Goal: Check status: Check status

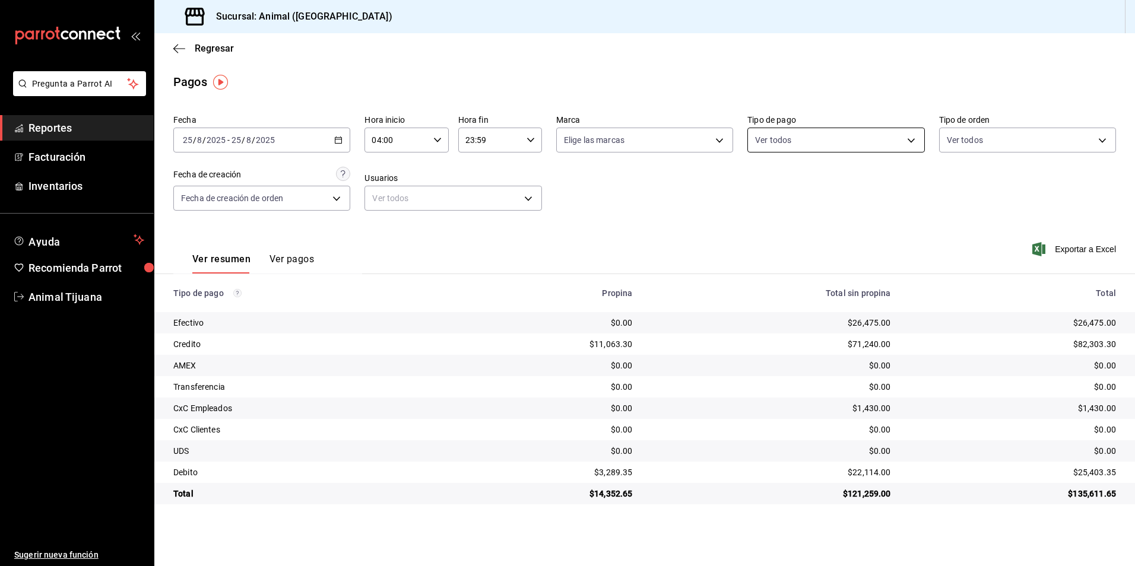
click at [773, 130] on body "Pregunta a Parrot AI Reportes Facturación Inventarios Ayuda Recomienda Parrot A…" at bounding box center [567, 283] width 1135 height 566
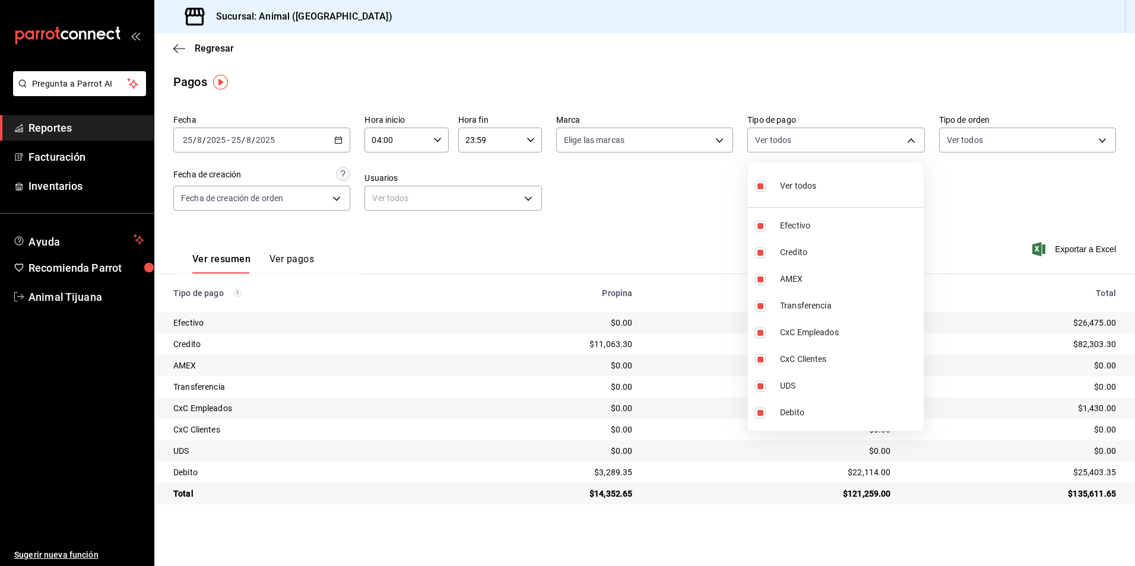
click at [784, 198] on li "Ver todos" at bounding box center [836, 184] width 176 height 35
checkbox input "false"
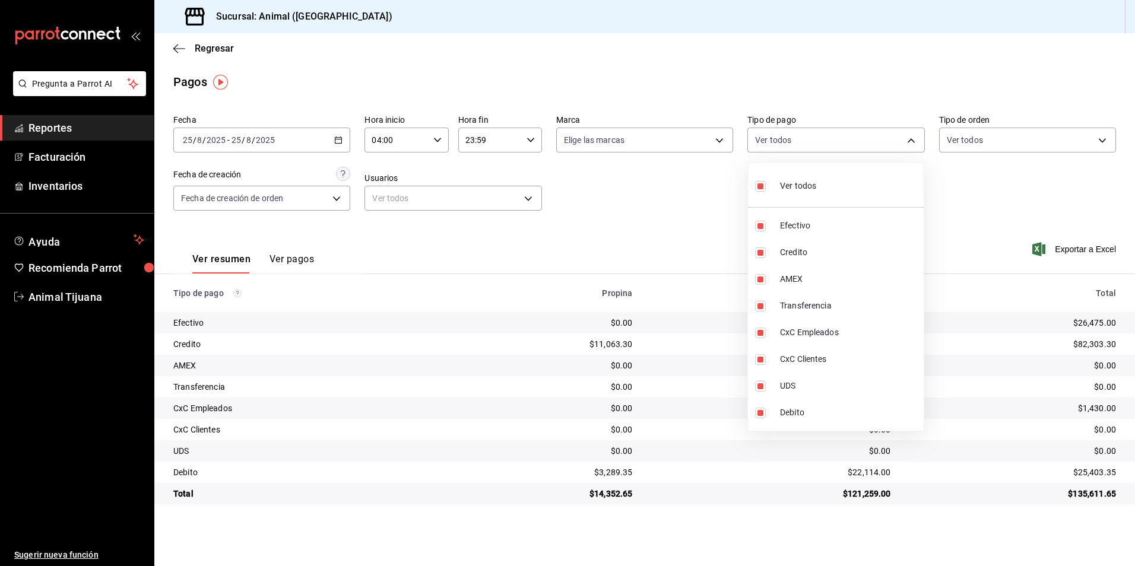
checkbox input "false"
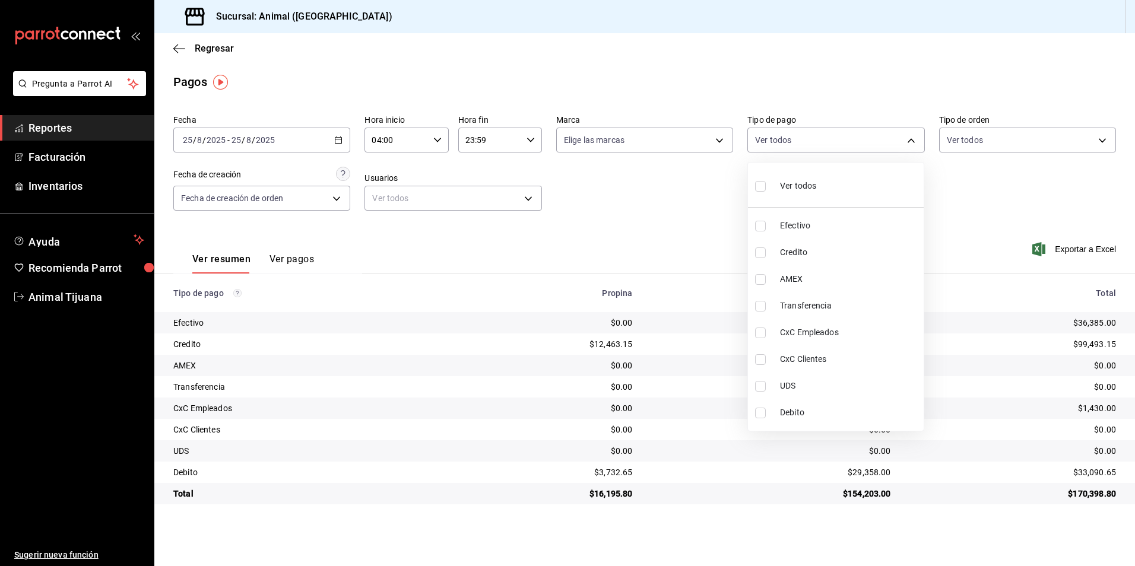
click at [816, 252] on span "Credito" at bounding box center [849, 252] width 139 height 12
type input "235ce608-f464-428a-9a71-314f665367d1"
checkbox input "true"
click at [826, 407] on span "Debito" at bounding box center [849, 413] width 139 height 12
type input "235ce608-f464-428a-9a71-314f665367d1,c7b29183-a811-4137-9cfa-21a61cd2bc4a"
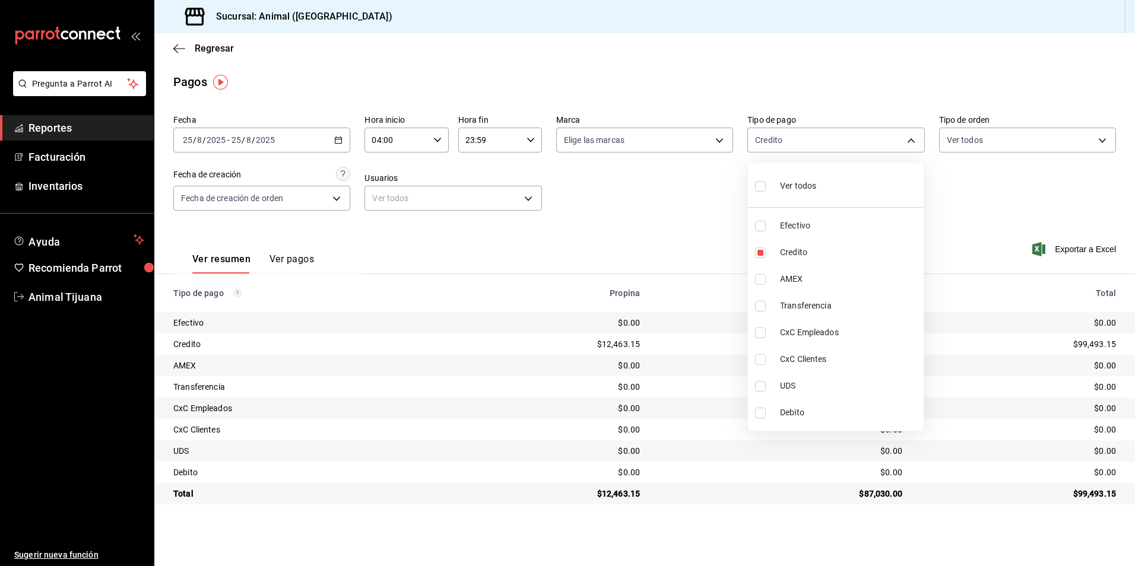
checkbox input "true"
click at [662, 193] on div at bounding box center [567, 283] width 1135 height 566
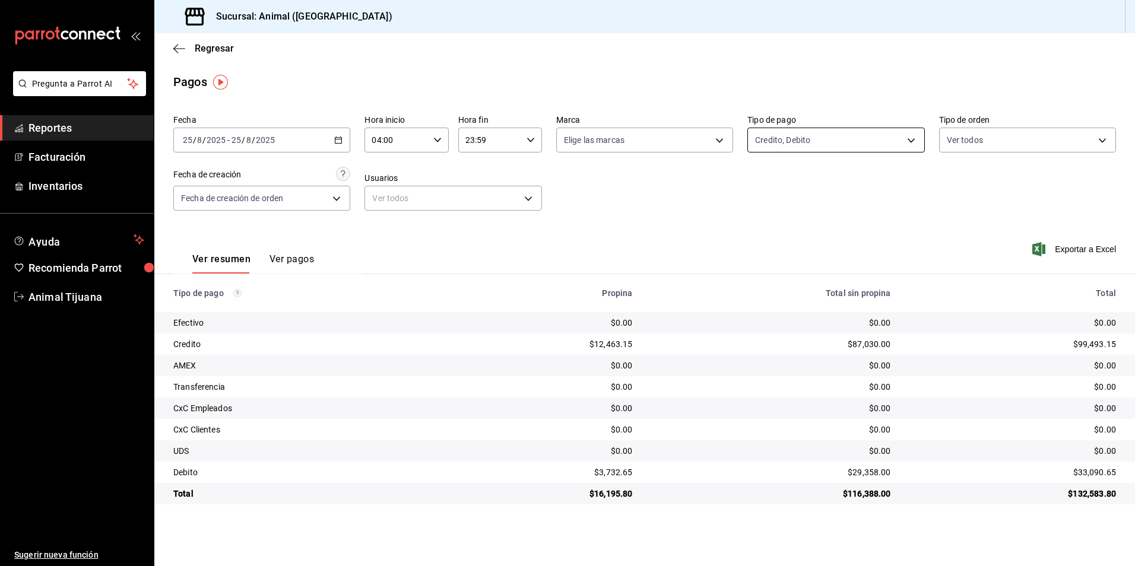
click at [845, 147] on body "Pregunta a Parrot AI Reportes Facturación Inventarios Ayuda Recomienda Parrot A…" at bounding box center [567, 283] width 1135 height 566
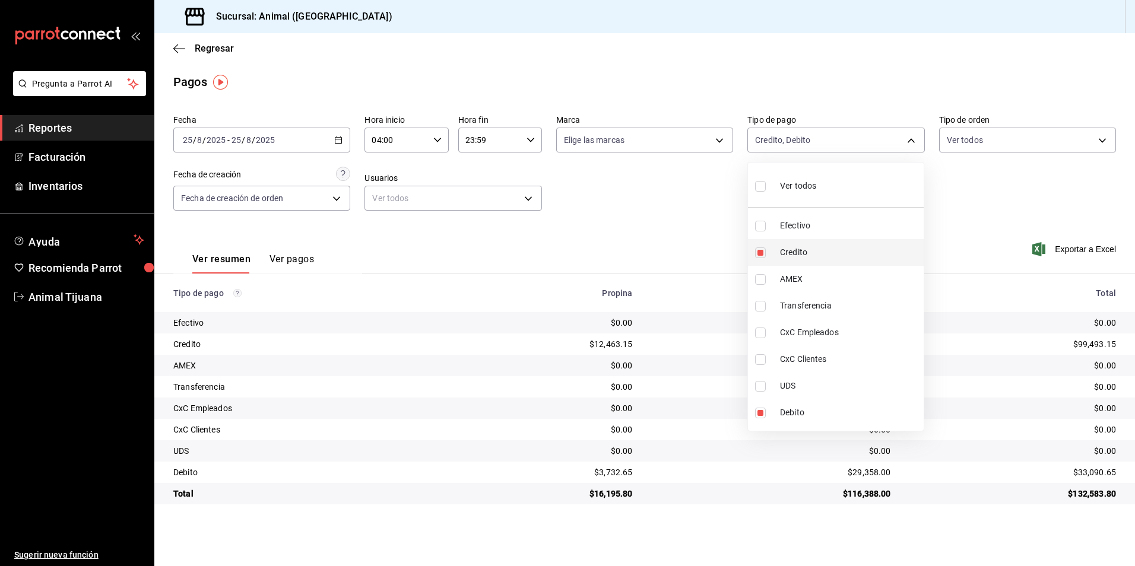
click at [816, 259] on li "Credito" at bounding box center [836, 252] width 176 height 27
type input "c7b29183-a811-4137-9cfa-21a61cd2bc4a"
checkbox input "false"
click at [816, 259] on li "Credito" at bounding box center [836, 252] width 176 height 27
type input "c7b29183-a811-4137-9cfa-21a61cd2bc4a,235ce608-f464-428a-9a71-314f665367d1"
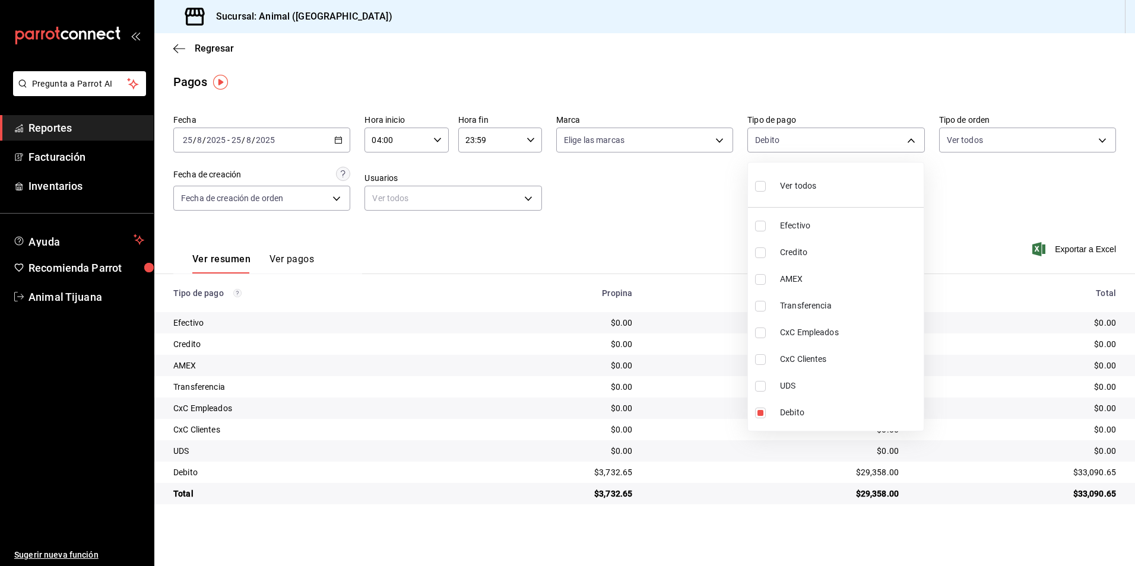
checkbox input "true"
click at [679, 218] on div at bounding box center [567, 283] width 1135 height 566
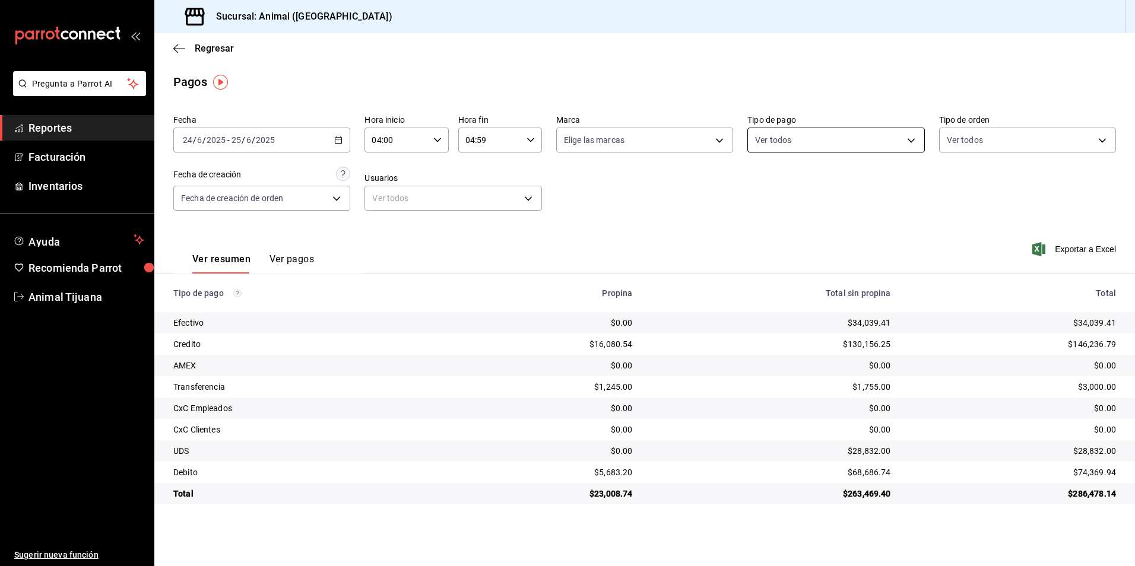
click at [773, 141] on body "Pregunta a Parrot AI Reportes Facturación Inventarios Ayuda Recomienda Parrot A…" at bounding box center [567, 283] width 1135 height 566
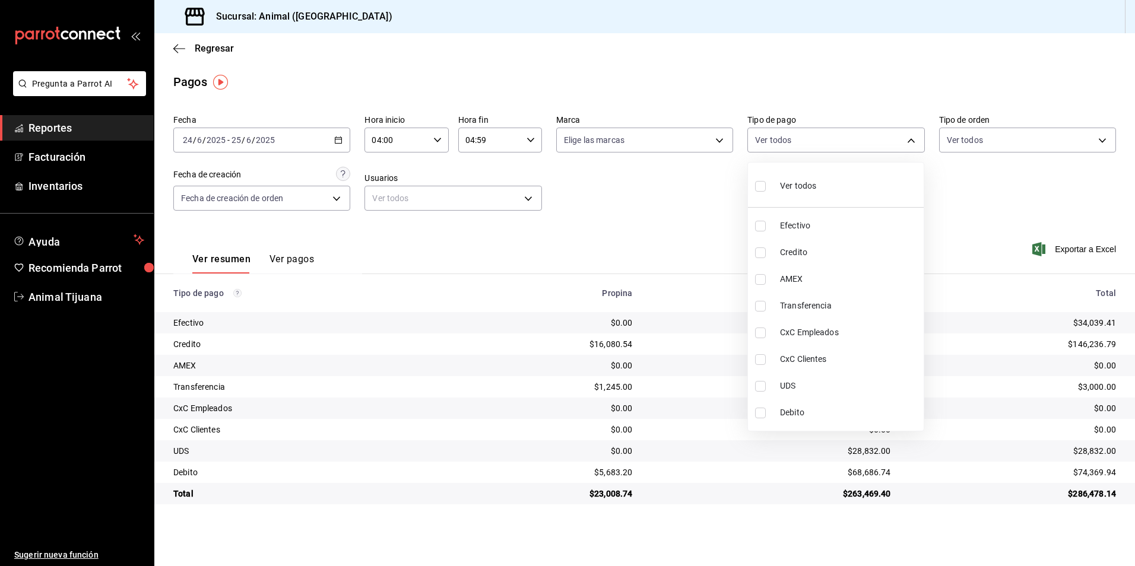
click at [802, 246] on li "Credito" at bounding box center [836, 252] width 176 height 27
type input "235ce608-f464-428a-9a71-314f665367d1"
checkbox input "true"
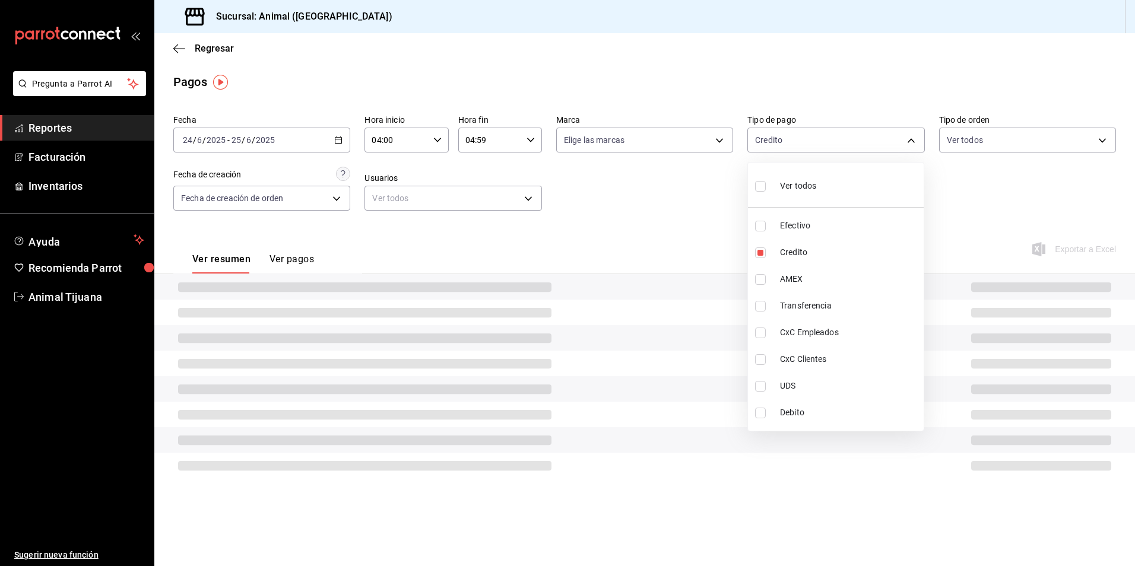
click at [841, 421] on li "Debito" at bounding box center [836, 413] width 176 height 27
type input "235ce608-f464-428a-9a71-314f665367d1,c7b29183-a811-4137-9cfa-21a61cd2bc4a"
checkbox input "true"
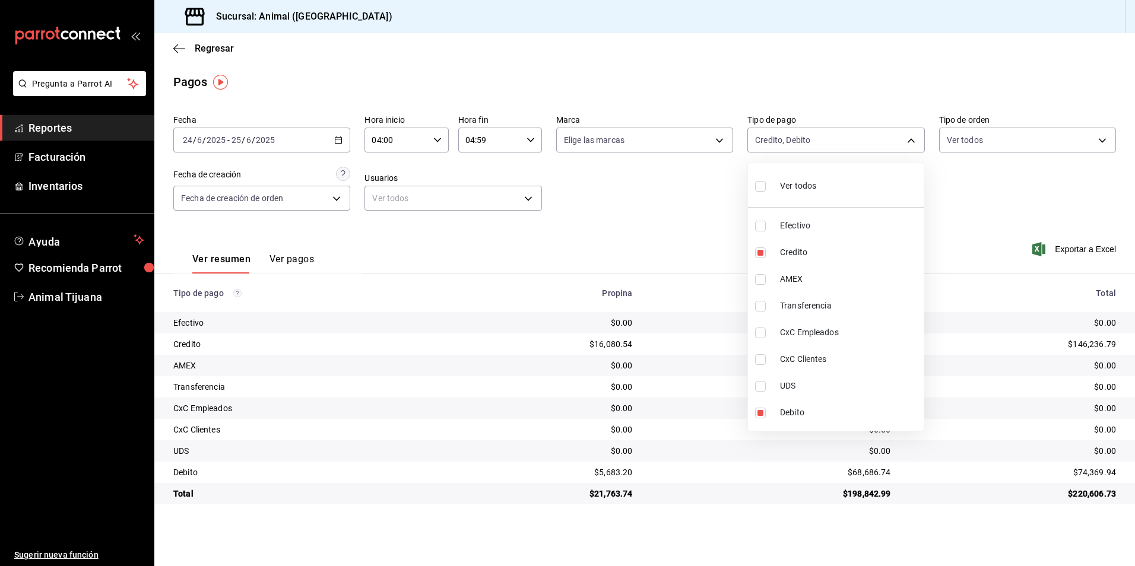
click at [426, 138] on div at bounding box center [567, 283] width 1135 height 566
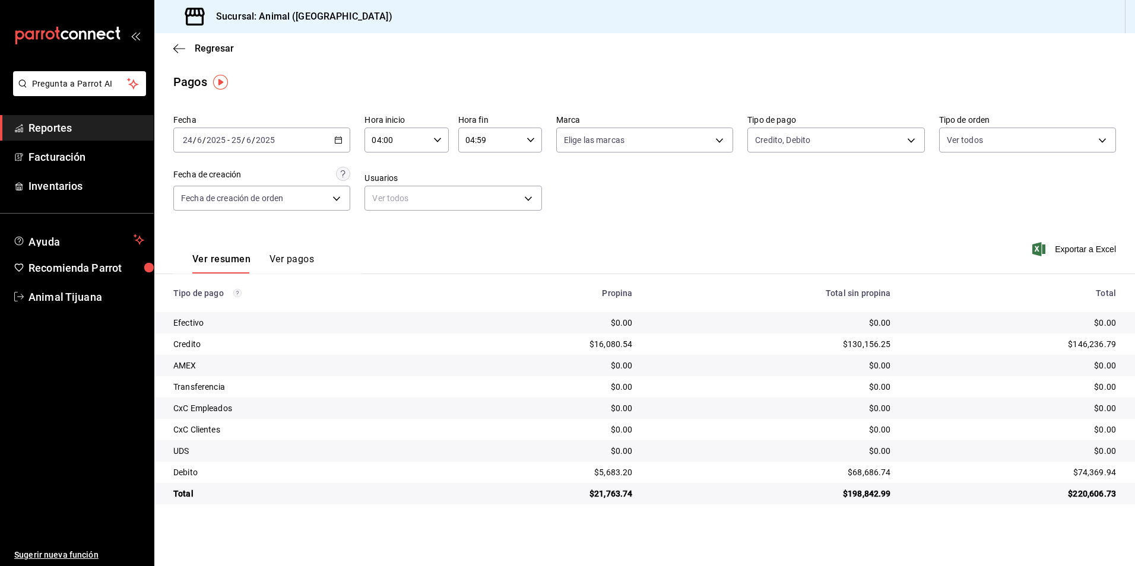
click at [331, 132] on div "[DATE] [DATE] - [DATE] [DATE]" at bounding box center [261, 140] width 177 height 25
click at [193, 171] on span "Hoy" at bounding box center [229, 176] width 92 height 12
type input "00:00"
type input "23:59"
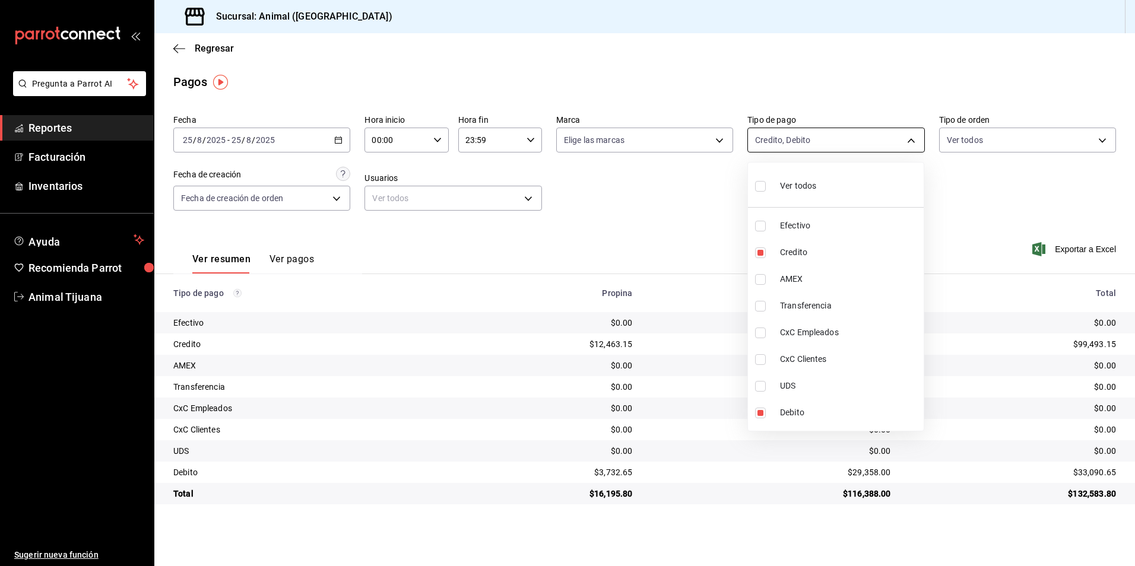
click at [876, 145] on body "Pregunta a Parrot AI Reportes Facturación Inventarios Ayuda Recomienda Parrot A…" at bounding box center [567, 283] width 1135 height 566
click at [809, 179] on div "Ver todos" at bounding box center [785, 185] width 61 height 26
type input "b84c62b8-b02c-4970-ab2e-e166616419f2,235ce608-f464-428a-9a71-314f665367d1,53567…"
checkbox input "true"
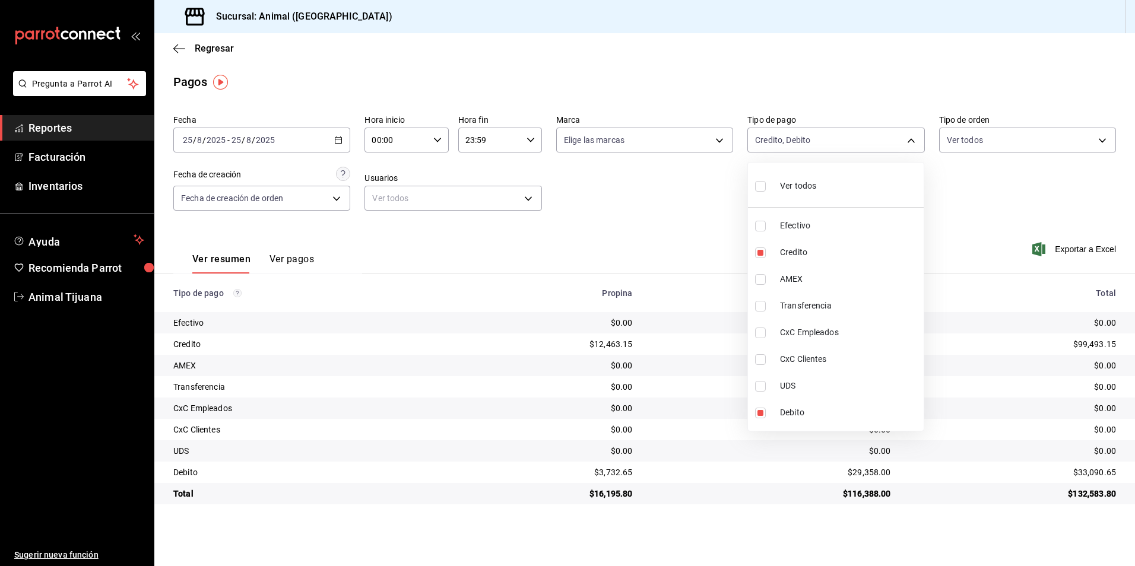
checkbox input "true"
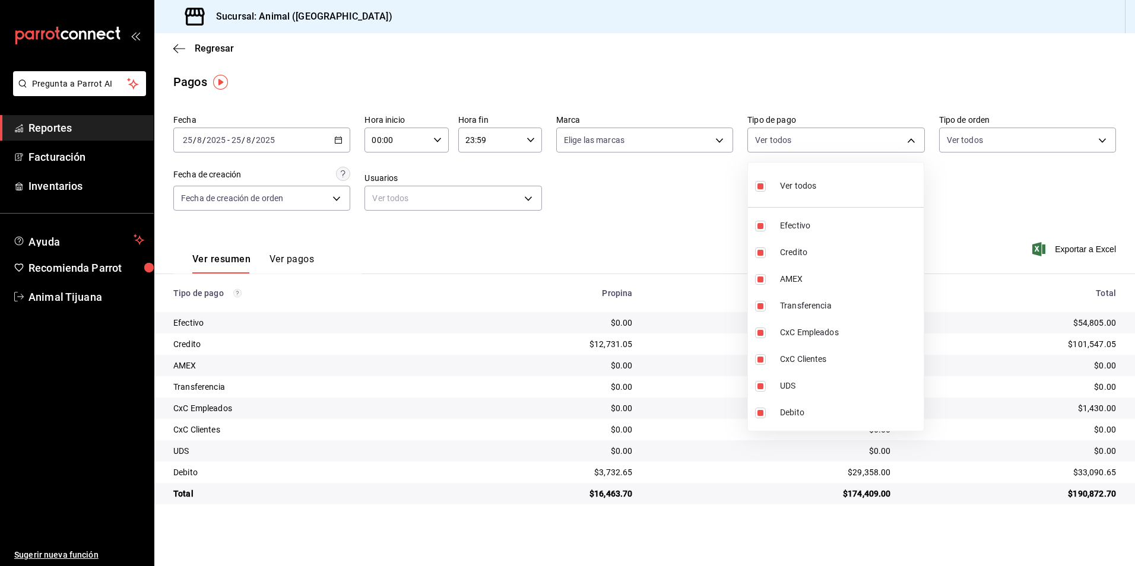
click at [412, 118] on div at bounding box center [567, 283] width 1135 height 566
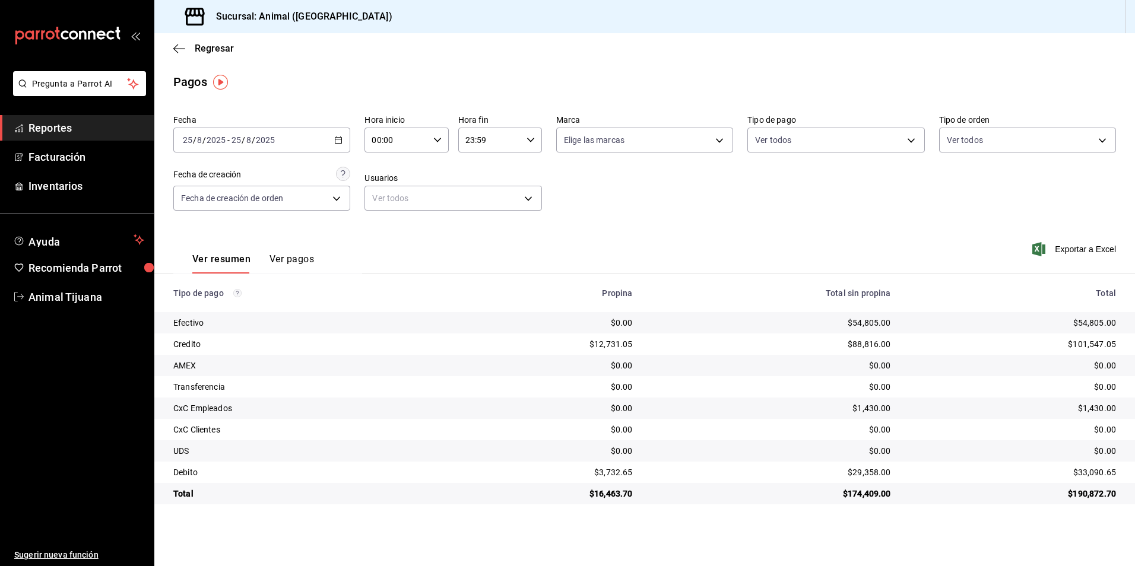
click at [413, 145] on input "00:00" at bounding box center [396, 140] width 64 height 24
click at [381, 227] on span "04" at bounding box center [385, 224] width 23 height 9
type input "04:00"
click at [592, 191] on div at bounding box center [567, 283] width 1135 height 566
